Goal: Information Seeking & Learning: Check status

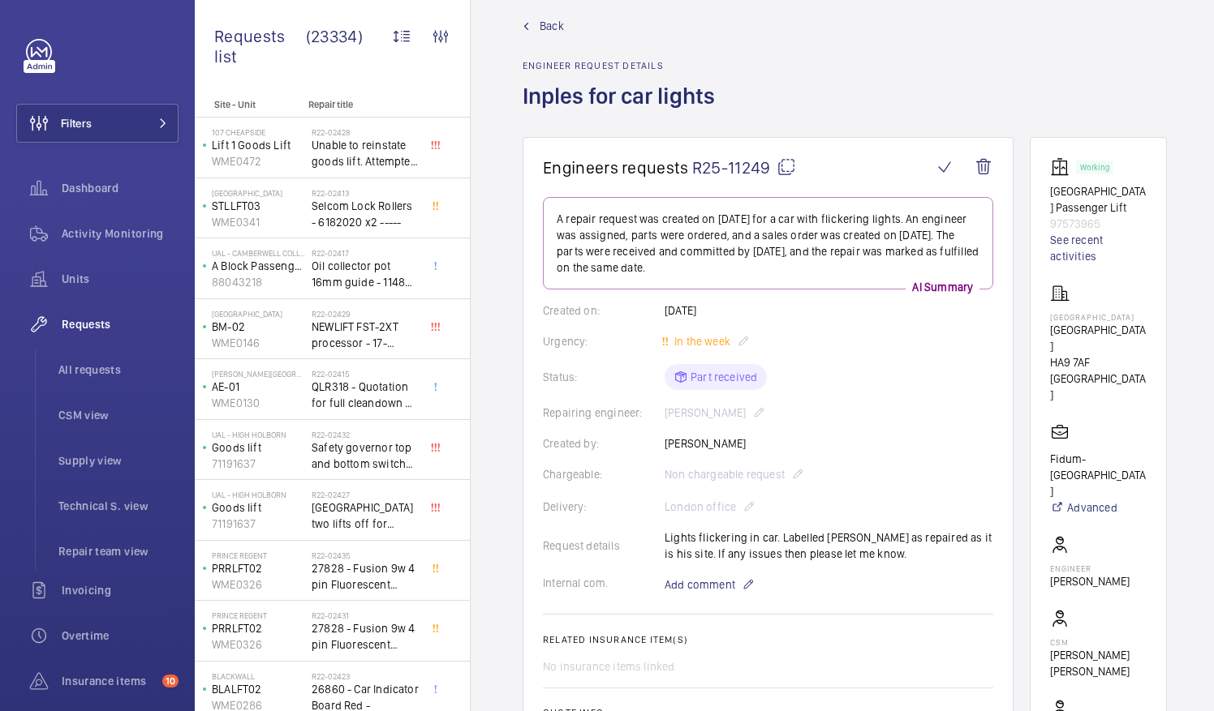
scroll to position [20, 0]
click at [782, 170] on mat-icon at bounding box center [785, 167] width 19 height 19
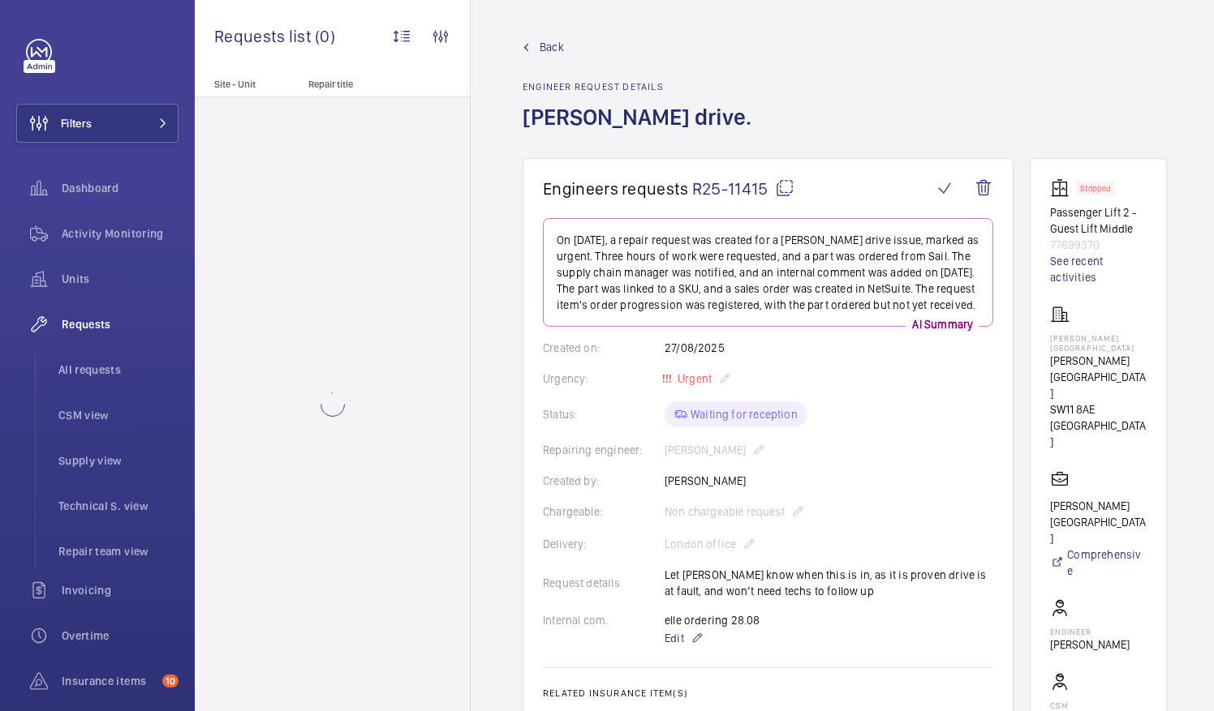
drag, startPoint x: 943, startPoint y: 468, endPoint x: 943, endPoint y: 454, distance: 13.8
click at [943, 454] on wm-front-card-body "On [DATE], a repair request was created for a [PERSON_NAME] drive issue, marked…" at bounding box center [768, 575] width 450 height 715
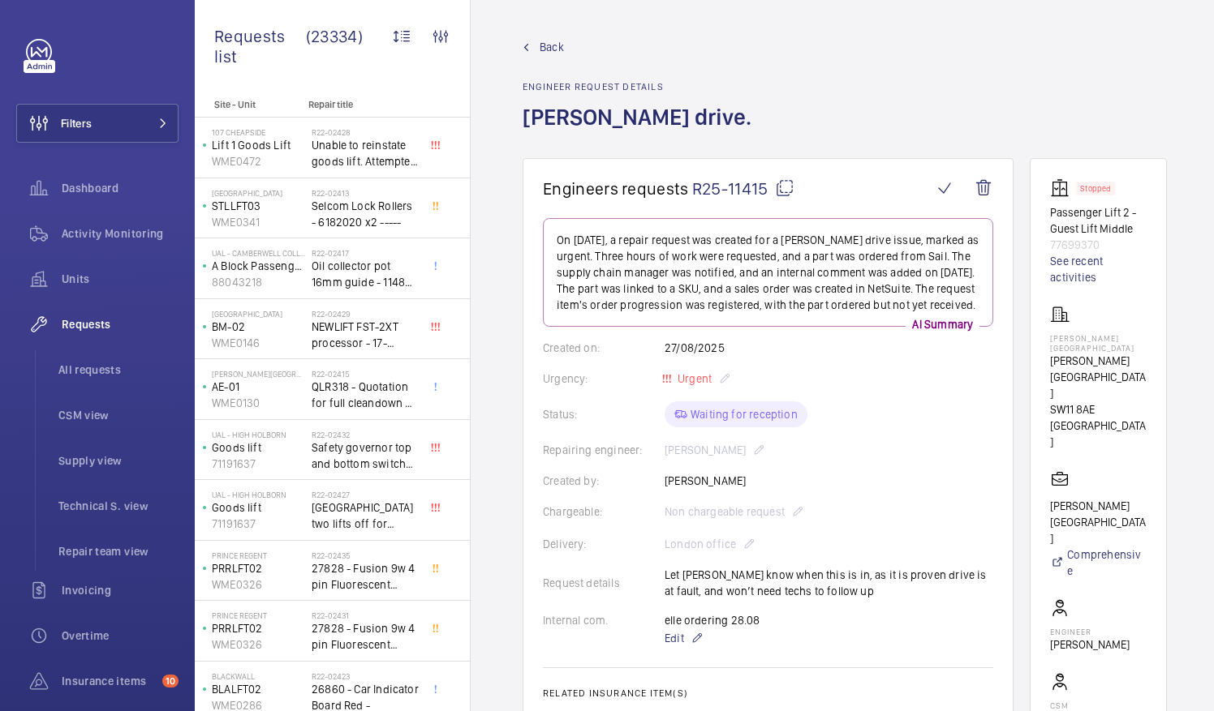
click at [784, 189] on mat-icon at bounding box center [784, 187] width 19 height 19
click at [785, 191] on mat-icon at bounding box center [784, 187] width 19 height 19
drag, startPoint x: 1068, startPoint y: 449, endPoint x: 1155, endPoint y: 478, distance: 91.3
click at [1146, 498] on p "[PERSON_NAME][GEOGRAPHIC_DATA]" at bounding box center [1098, 522] width 97 height 49
drag, startPoint x: 1155, startPoint y: 478, endPoint x: 1092, endPoint y: 465, distance: 64.6
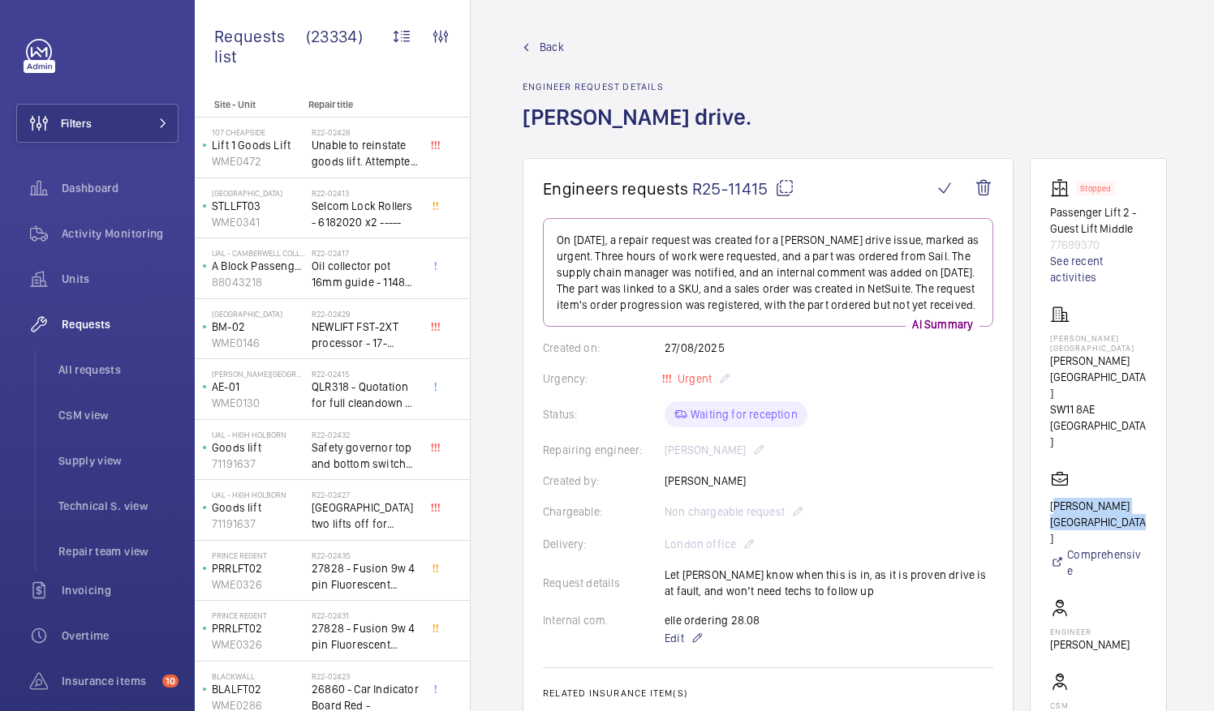
copy p "[PERSON_NAME][GEOGRAPHIC_DATA]"
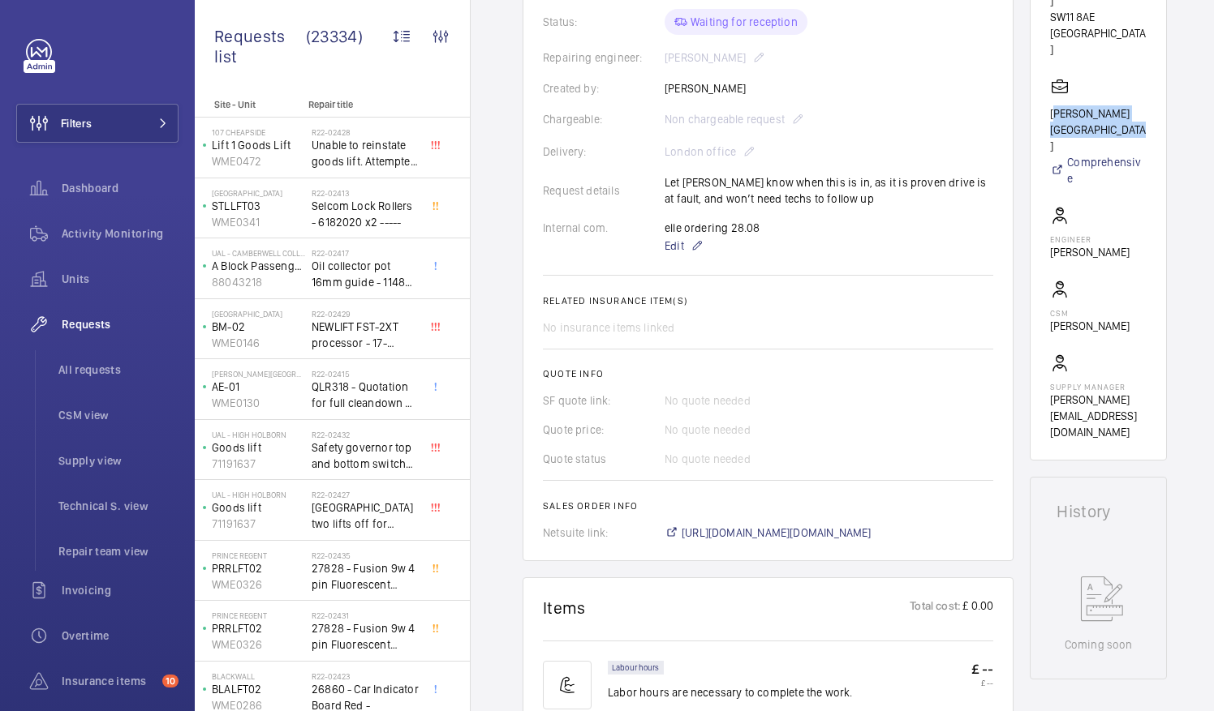
scroll to position [645, 0]
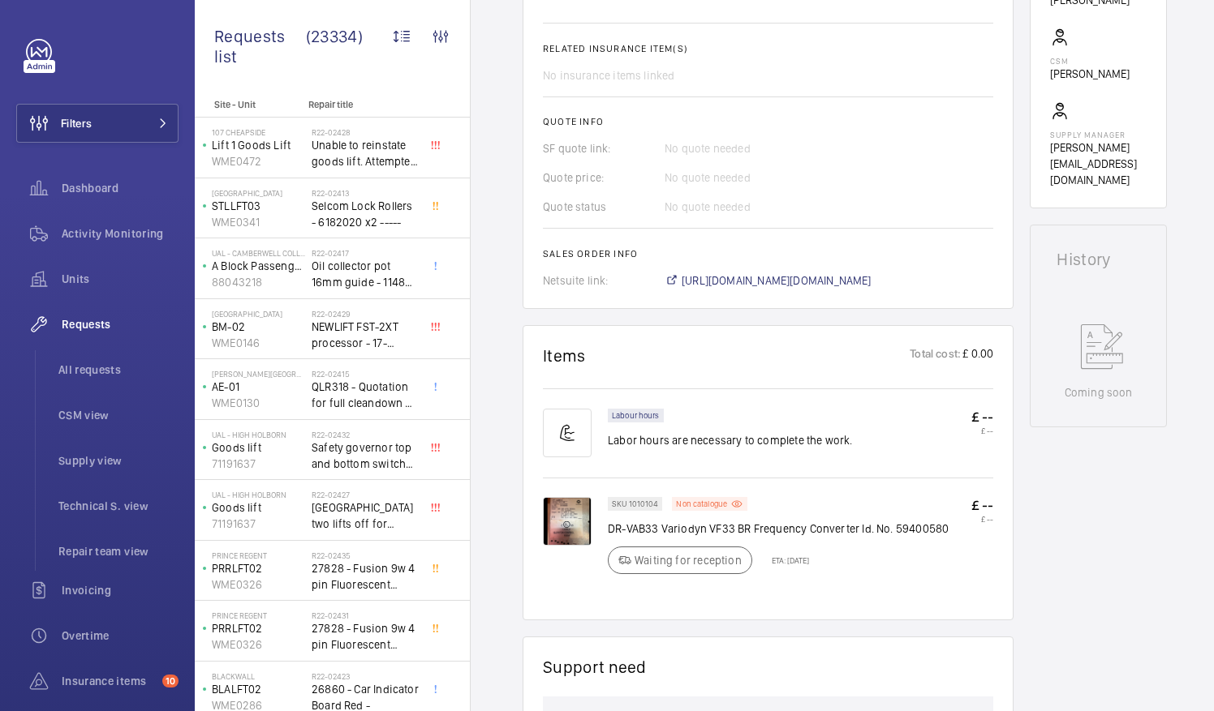
click at [565, 504] on img at bounding box center [567, 521] width 49 height 49
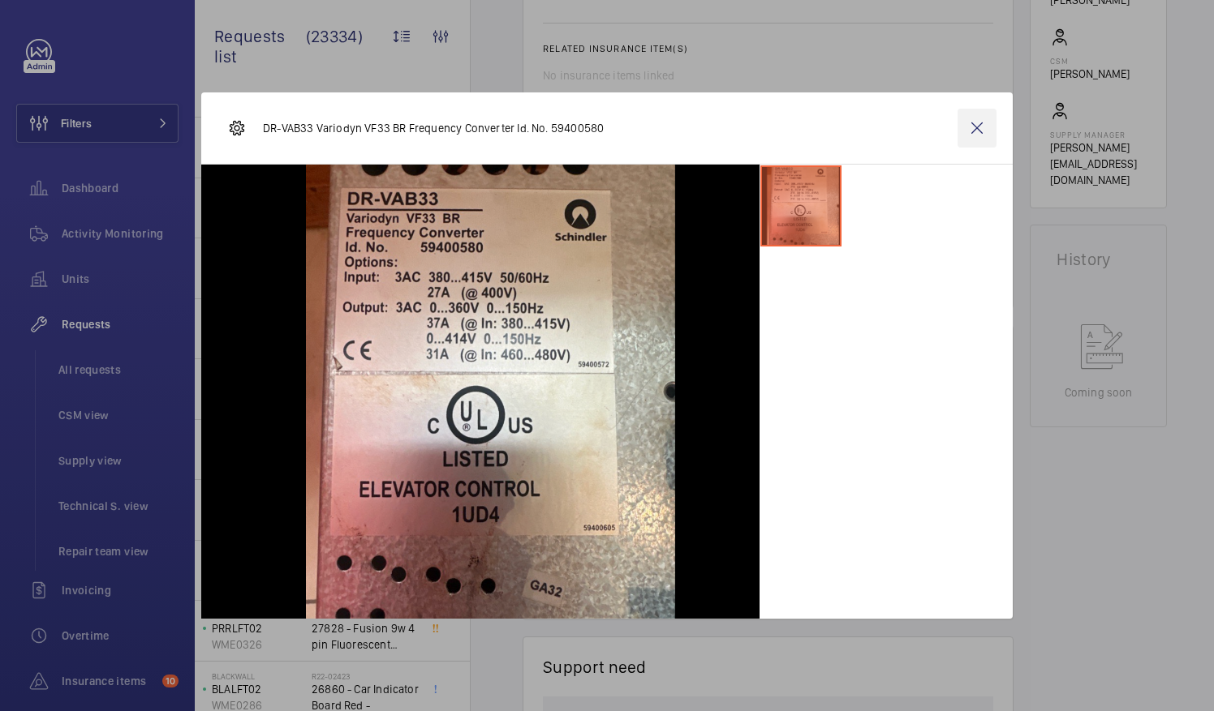
click at [977, 131] on wm-front-icon-button at bounding box center [976, 128] width 39 height 39
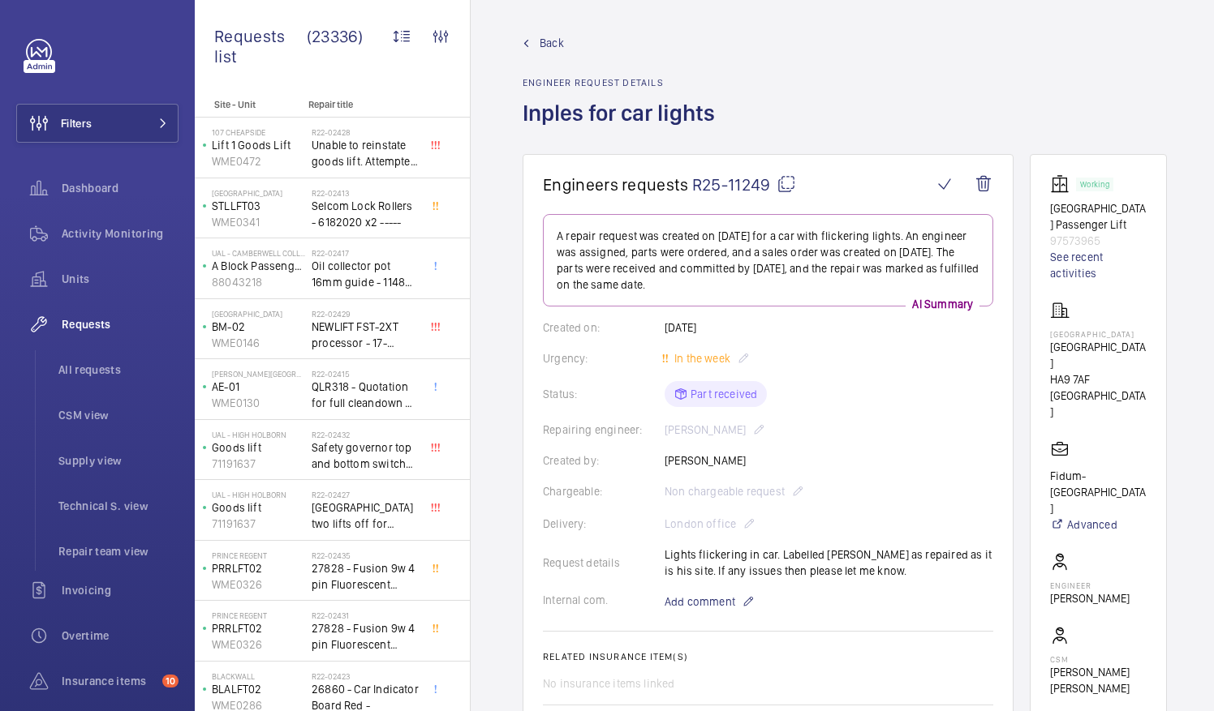
scroll to position [2, 0]
click at [787, 183] on mat-icon at bounding box center [785, 185] width 19 height 19
click at [1071, 337] on p "Wembley Central" at bounding box center [1098, 336] width 97 height 10
drag, startPoint x: 1071, startPoint y: 337, endPoint x: 1149, endPoint y: 339, distance: 77.9
click at [1146, 339] on p "Wembley Central" at bounding box center [1098, 336] width 97 height 10
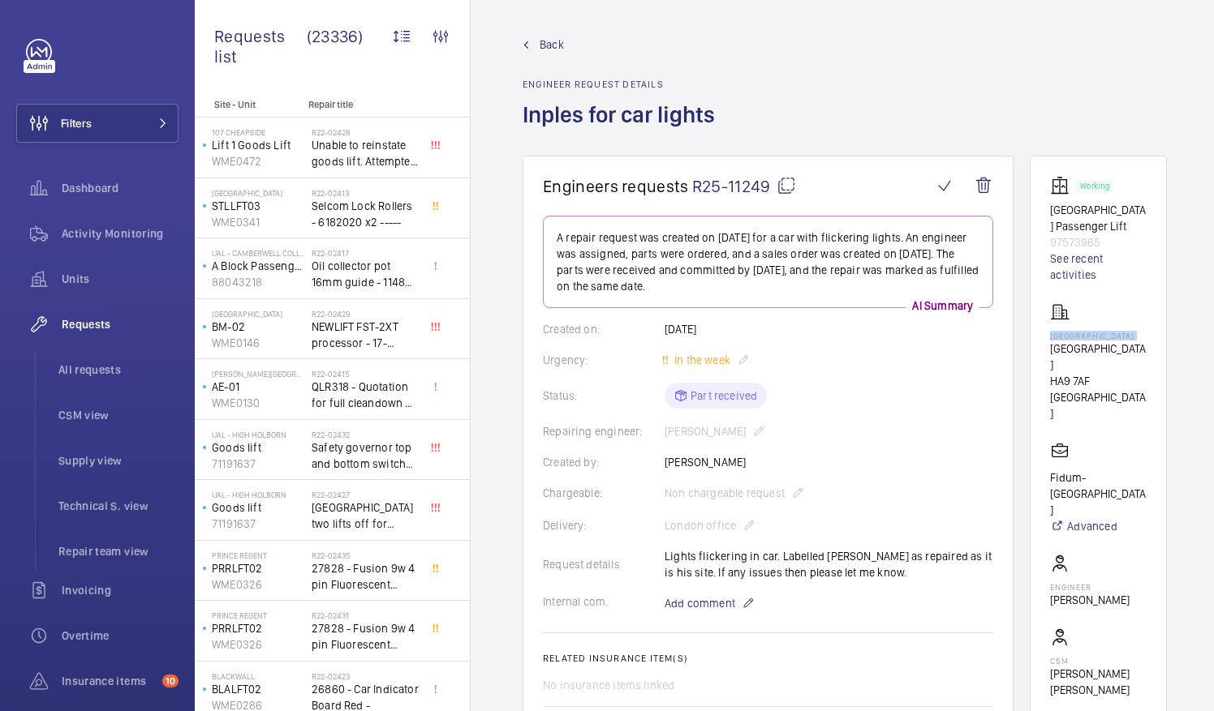
drag, startPoint x: 1149, startPoint y: 339, endPoint x: 1139, endPoint y: 336, distance: 10.3
copy p "Wembley Central"
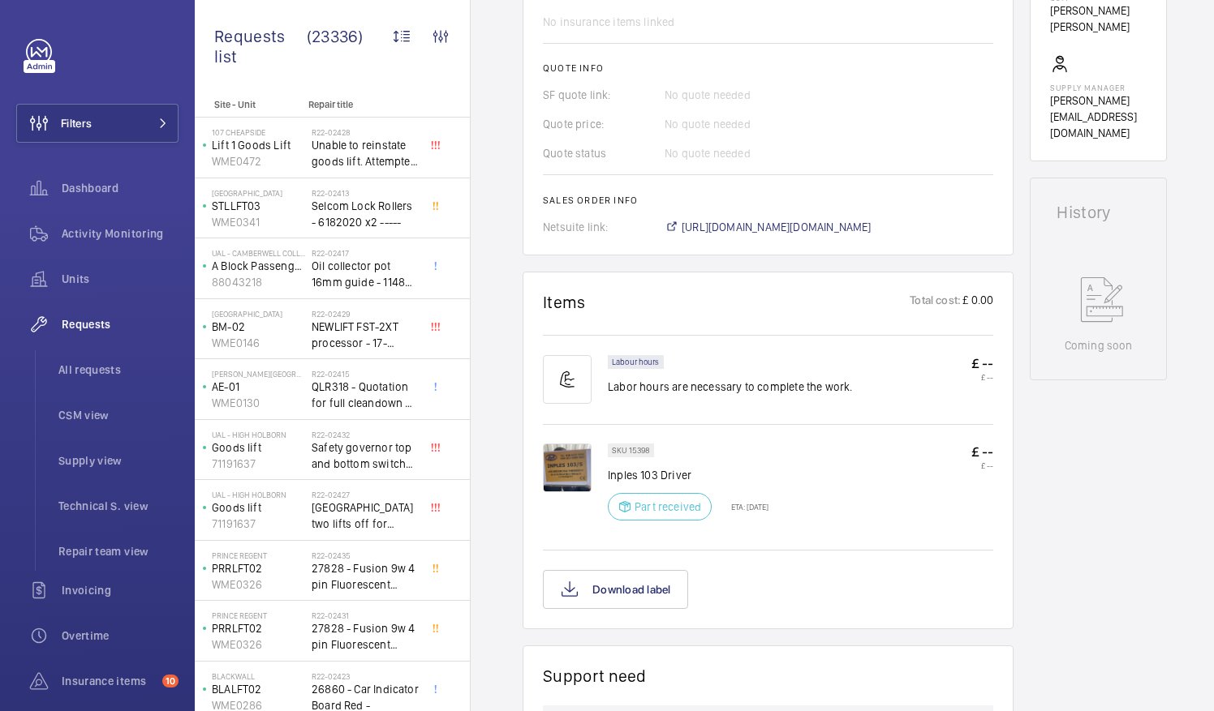
scroll to position [668, 0]
drag, startPoint x: 608, startPoint y: 472, endPoint x: 712, endPoint y: 436, distance: 110.6
click at [712, 436] on div "SKU 15398 Inples 103 Driver Part received ETA: 2 Sept 2025 £ -- £ --" at bounding box center [768, 484] width 450 height 123
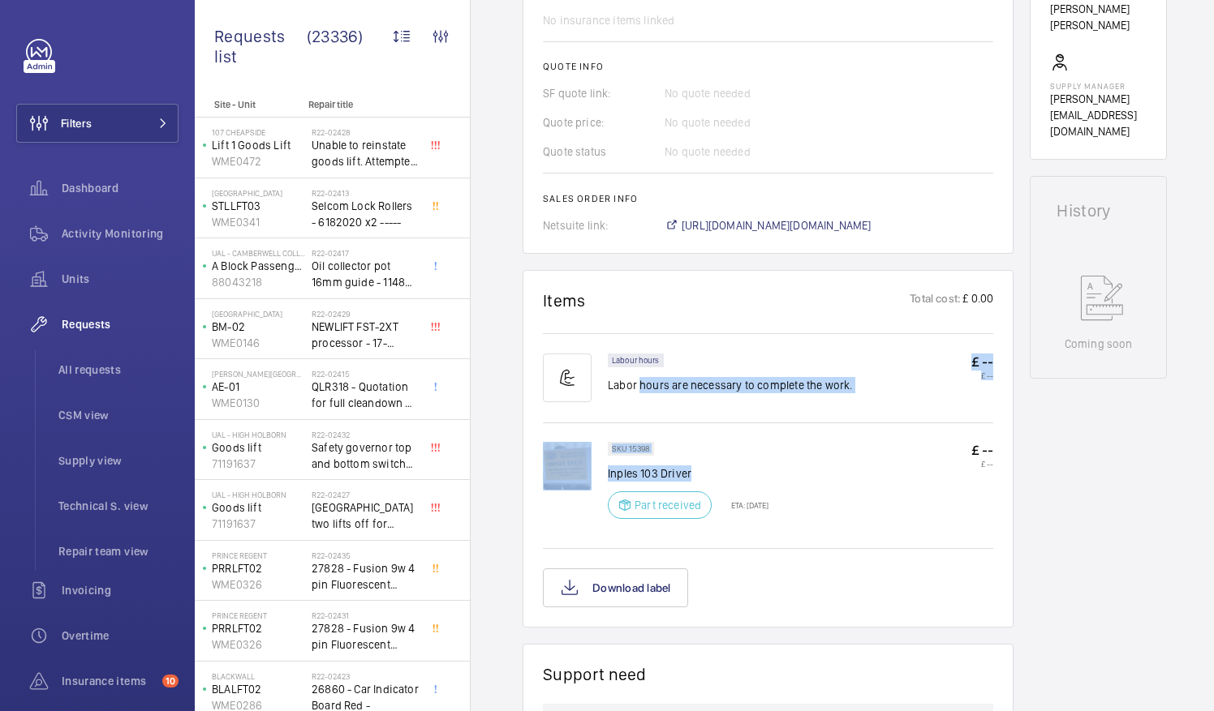
drag, startPoint x: 689, startPoint y: 471, endPoint x: 638, endPoint y: 412, distance: 77.7
click at [638, 412] on wm-front-card-body "Labour hours Labor hours are necessary to complete the work. £ -- £ -- SKU 1539…" at bounding box center [768, 468] width 450 height 277
drag, startPoint x: 638, startPoint y: 412, endPoint x: 792, endPoint y: 452, distance: 158.4
click at [792, 452] on div "SKU 15398 Inples 103 Driver Part received ETA: 2 Sept 2025 £ -- £ --" at bounding box center [800, 485] width 385 height 87
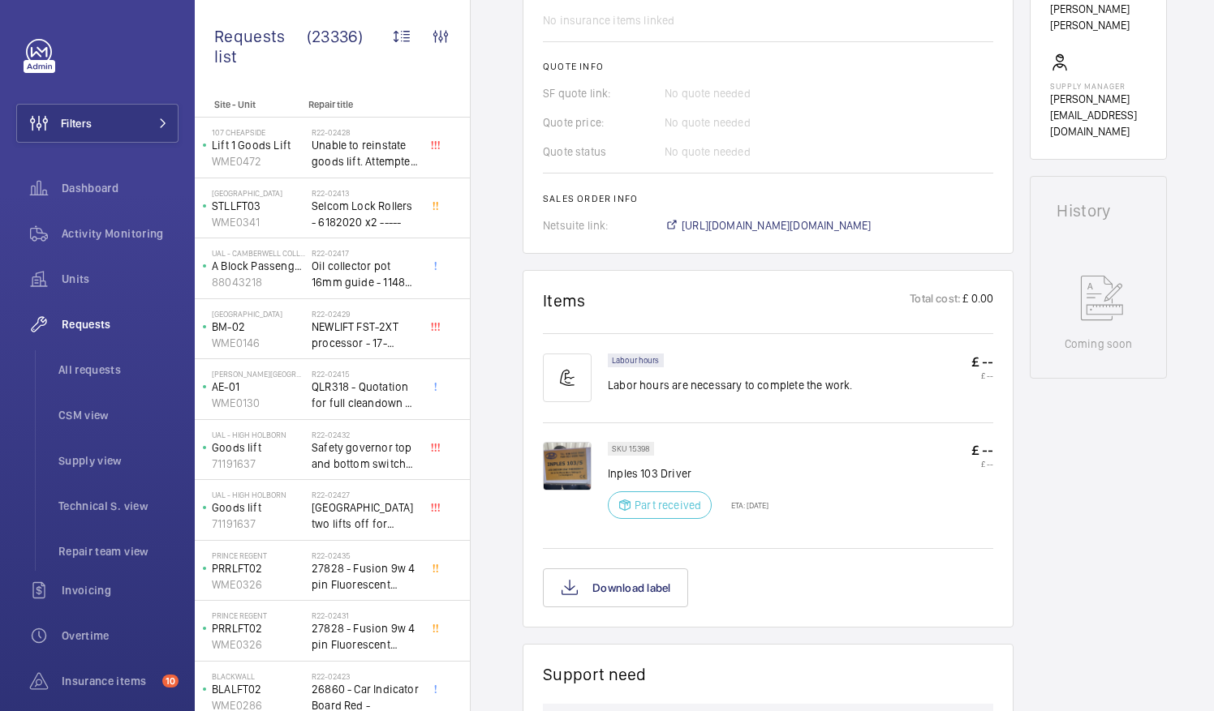
click at [745, 485] on div "SKU 15398 Inples 103 Driver Part received ETA: 2 Sept 2025" at bounding box center [688, 485] width 161 height 87
click at [606, 469] on div at bounding box center [575, 485] width 65 height 87
click at [607, 471] on div "SKU 15398 Inples 103 Driver Part received ETA: 2 Sept 2025 £ -- £ --" at bounding box center [768, 493] width 450 height 103
drag, startPoint x: 607, startPoint y: 471, endPoint x: 745, endPoint y: 449, distance: 139.6
click at [745, 449] on div "SKU 15398 Inples 103 Driver Part received ETA: 2 Sept 2025" at bounding box center [688, 485] width 161 height 87
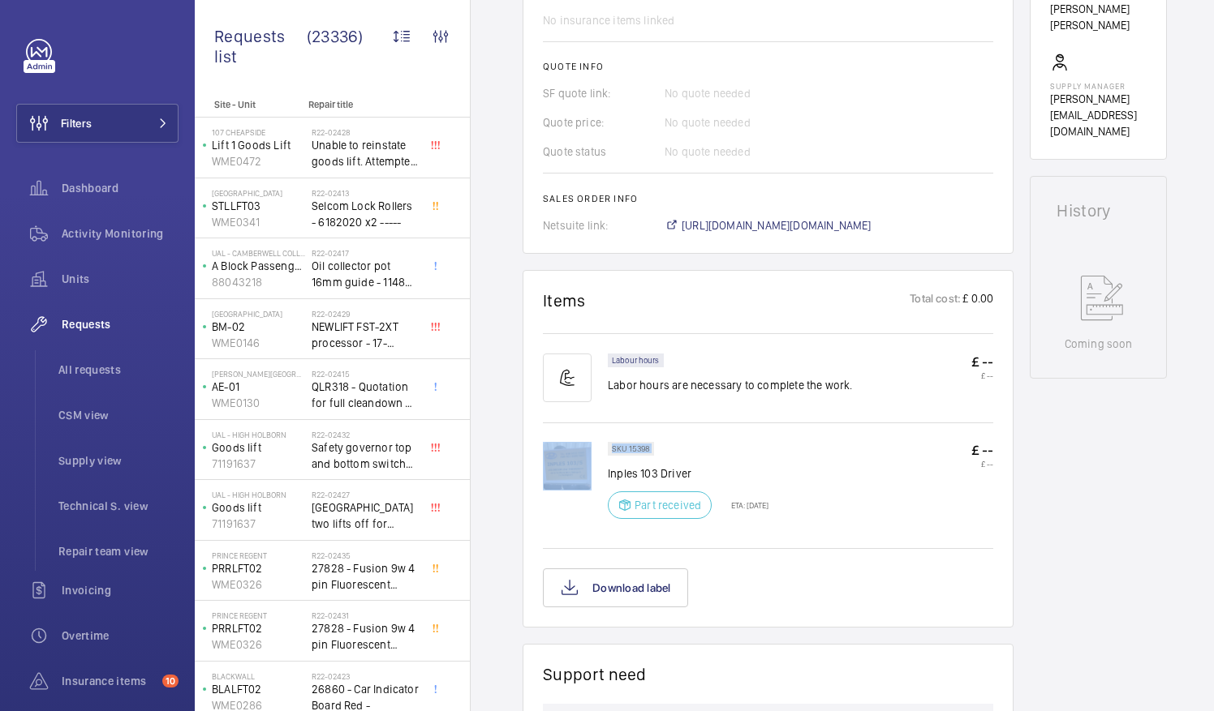
click at [745, 449] on div "SKU 15398 Inples 103 Driver Part received ETA: 2 Sept 2025" at bounding box center [688, 485] width 161 height 87
drag, startPoint x: 607, startPoint y: 470, endPoint x: 691, endPoint y: 473, distance: 84.4
click at [691, 473] on p "Inples 103 Driver" at bounding box center [688, 474] width 161 height 16
drag, startPoint x: 691, startPoint y: 473, endPoint x: 676, endPoint y: 474, distance: 15.4
copy p "Inples 103 Driver"
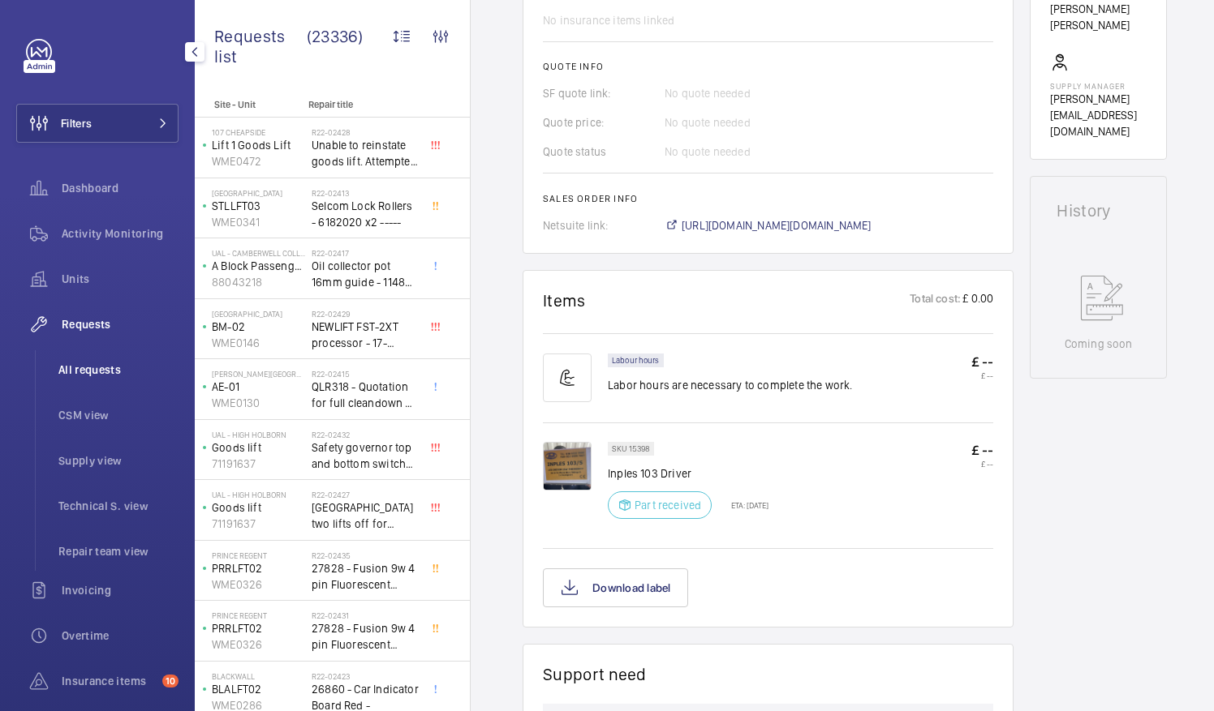
click at [88, 362] on span "All requests" at bounding box center [118, 370] width 120 height 16
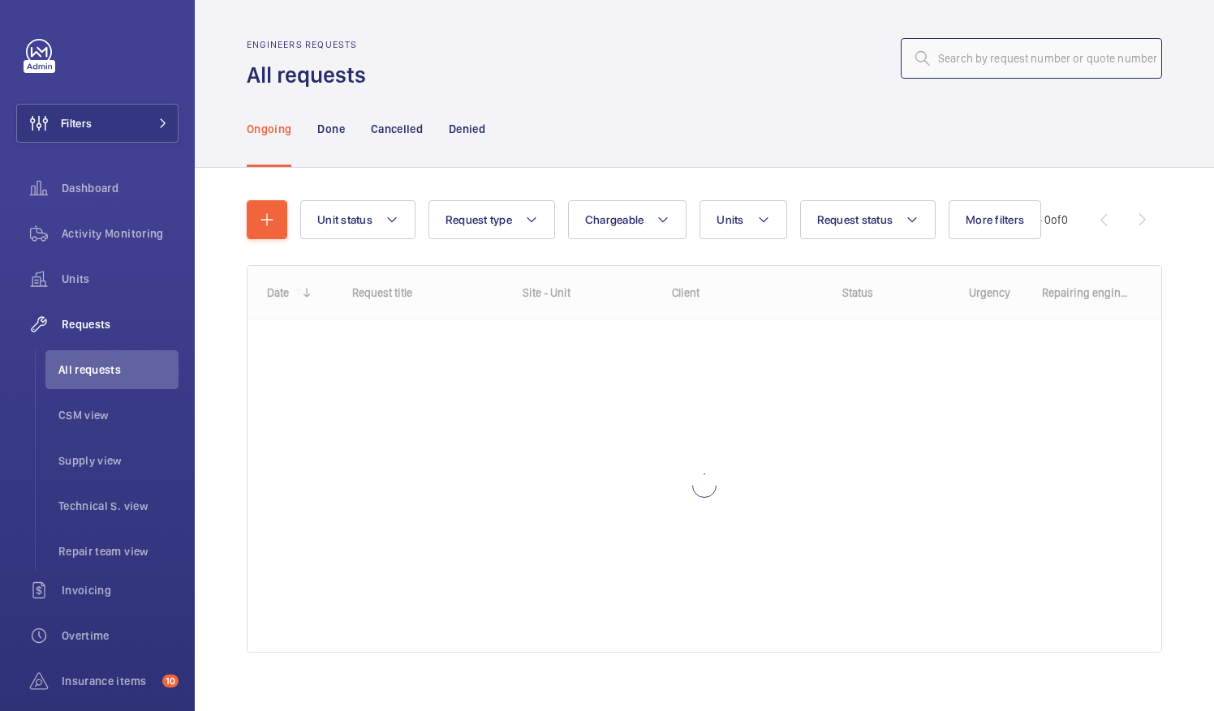
click at [946, 62] on input "text" at bounding box center [1030, 58] width 261 height 41
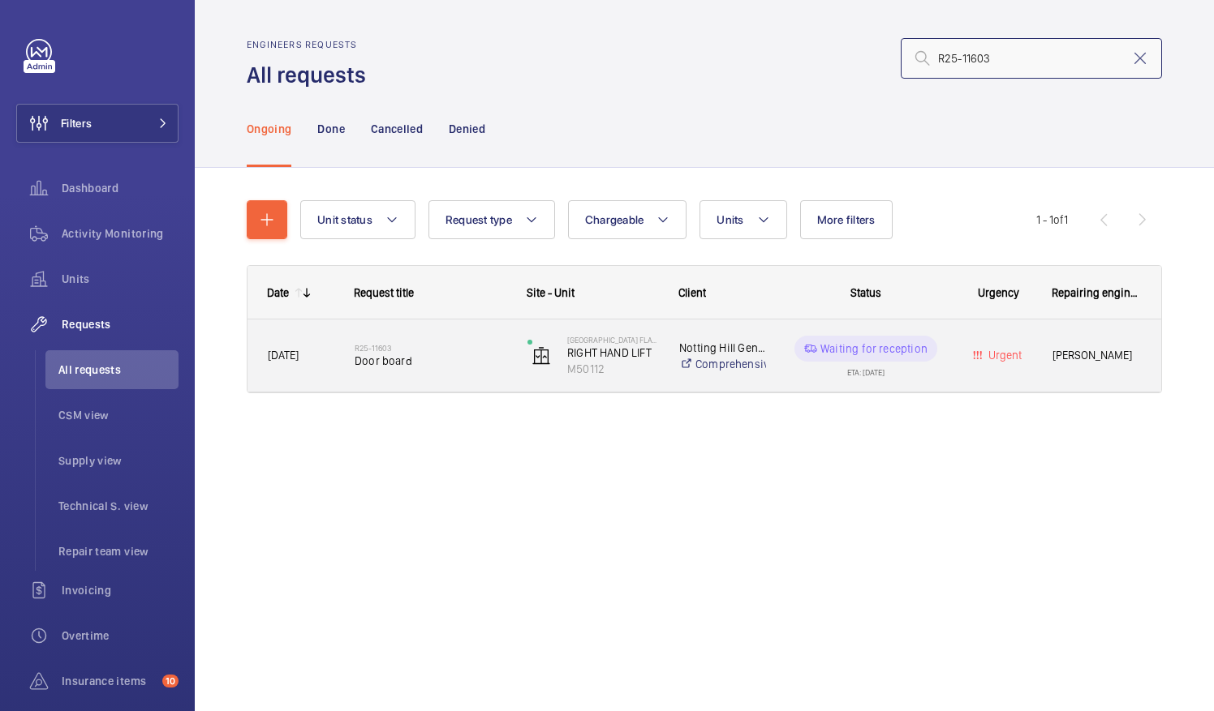
type input "R25-11603"
click at [402, 358] on span "Door board" at bounding box center [430, 361] width 152 height 16
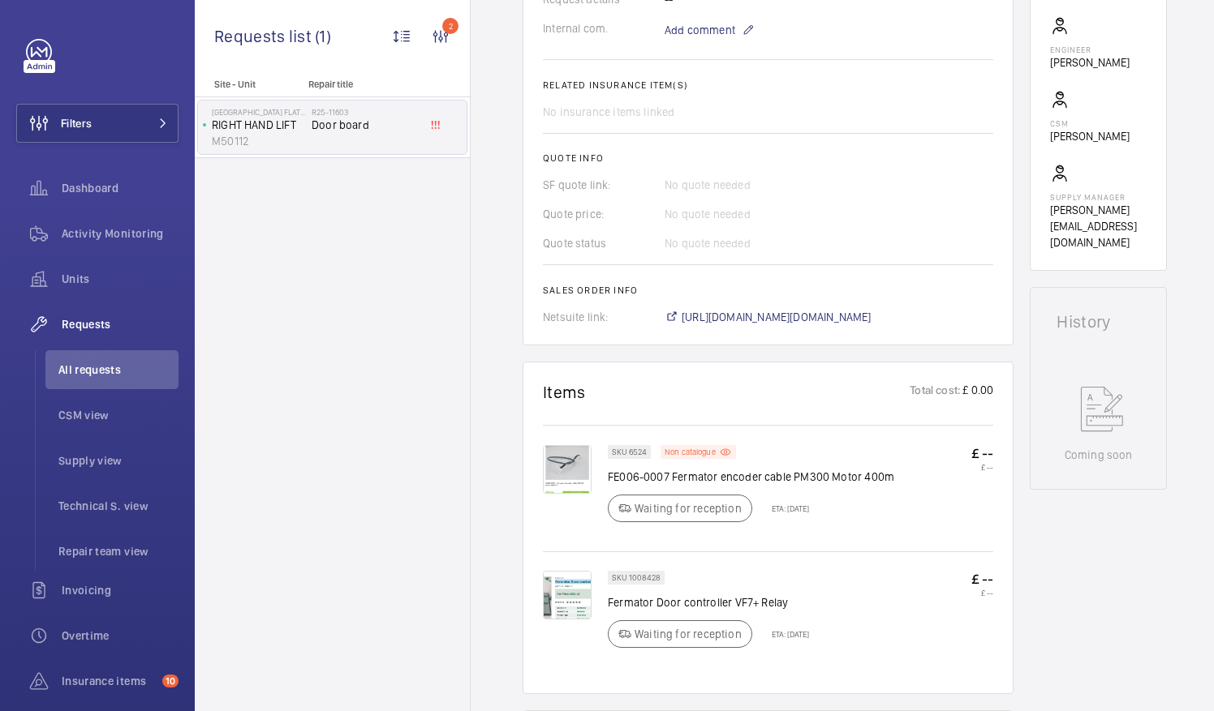
scroll to position [544, 0]
click at [865, 316] on span "https://6461500.app.netsuite.com/app/accounting/transactions/salesord.nl?id=297…" at bounding box center [776, 316] width 190 height 16
click at [98, 375] on span "All requests" at bounding box center [118, 370] width 120 height 16
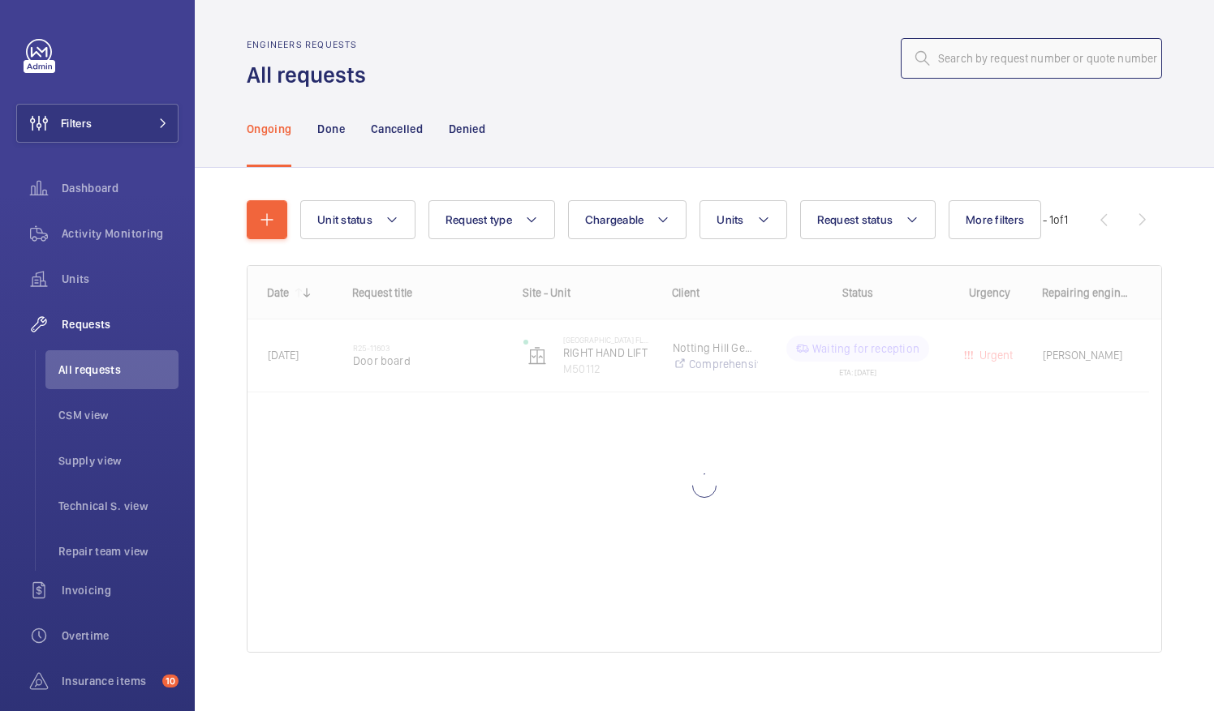
click at [940, 55] on input "text" at bounding box center [1030, 58] width 261 height 41
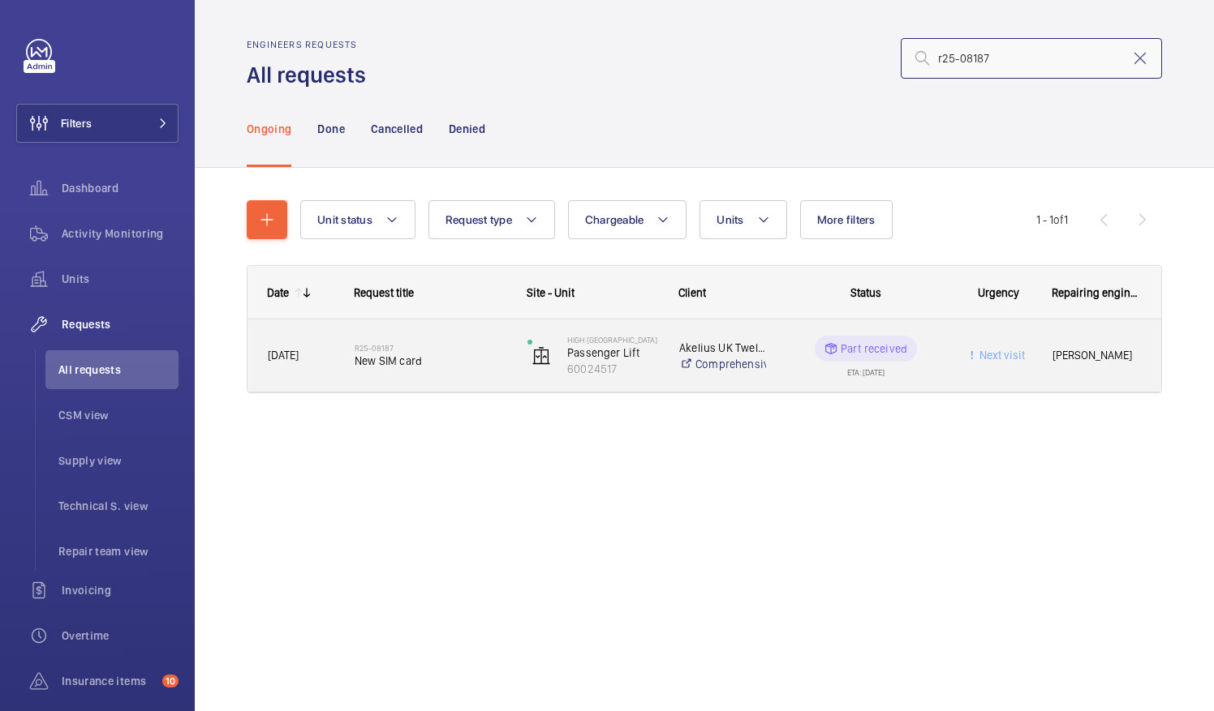
type input "r25-08187"
click at [400, 363] on span "New SIM card" at bounding box center [430, 361] width 152 height 16
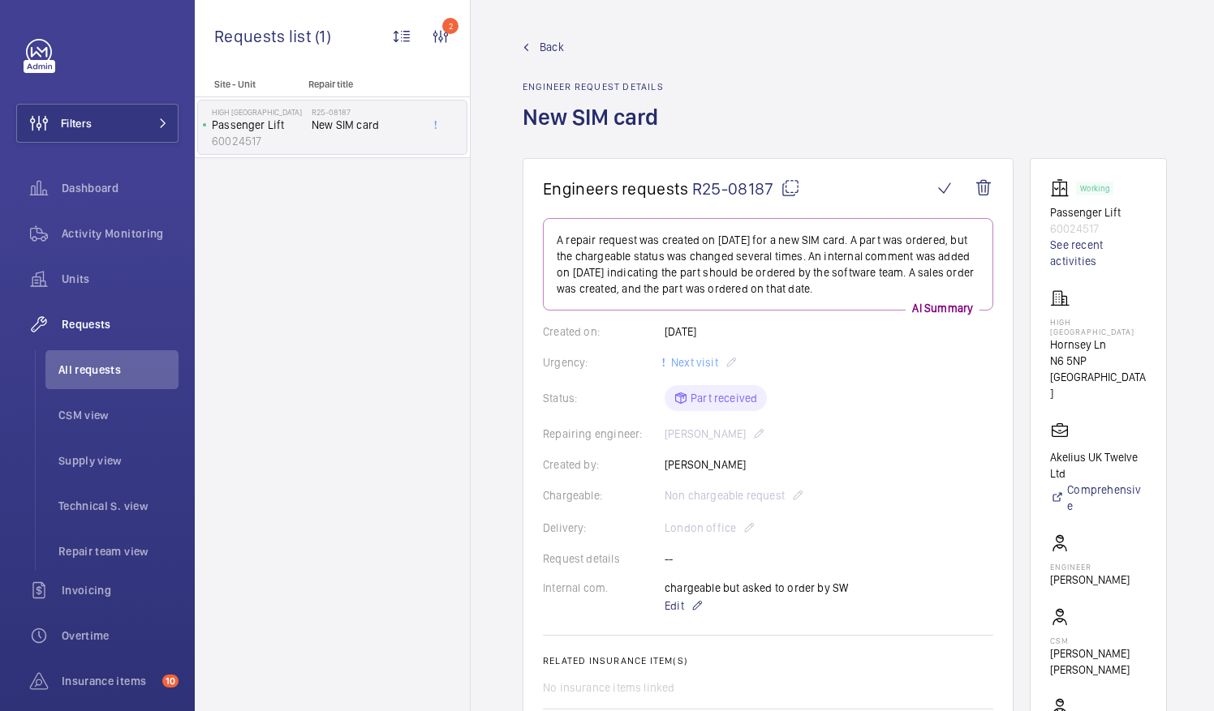
scroll to position [2, 0]
click at [793, 187] on mat-icon at bounding box center [789, 185] width 19 height 19
